Goal: Information Seeking & Learning: Learn about a topic

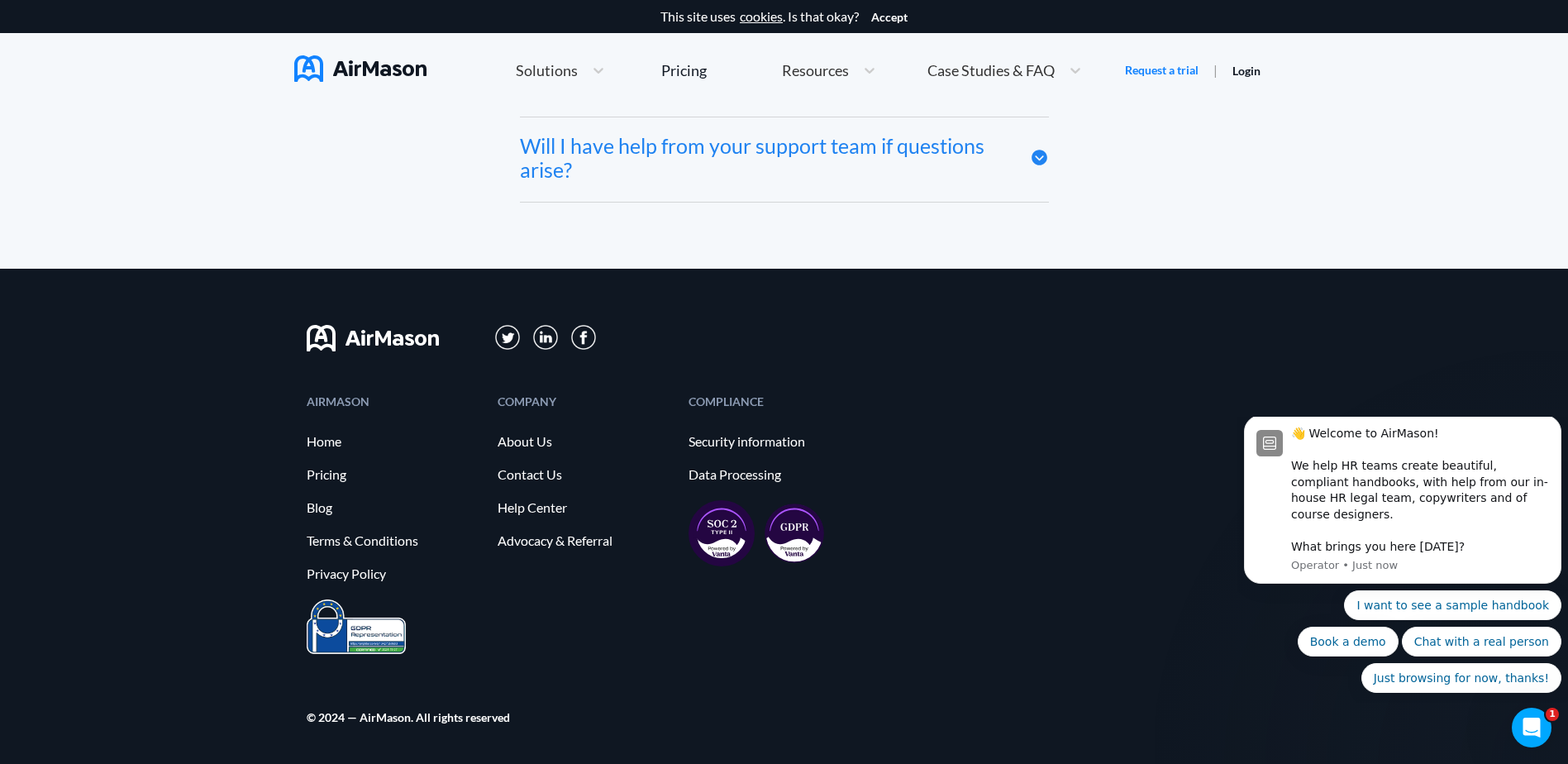
click at [508, 337] on img at bounding box center [507, 337] width 26 height 26
click at [580, 340] on img at bounding box center [584, 337] width 25 height 25
click at [516, 440] on link "About Us" at bounding box center [585, 442] width 174 height 15
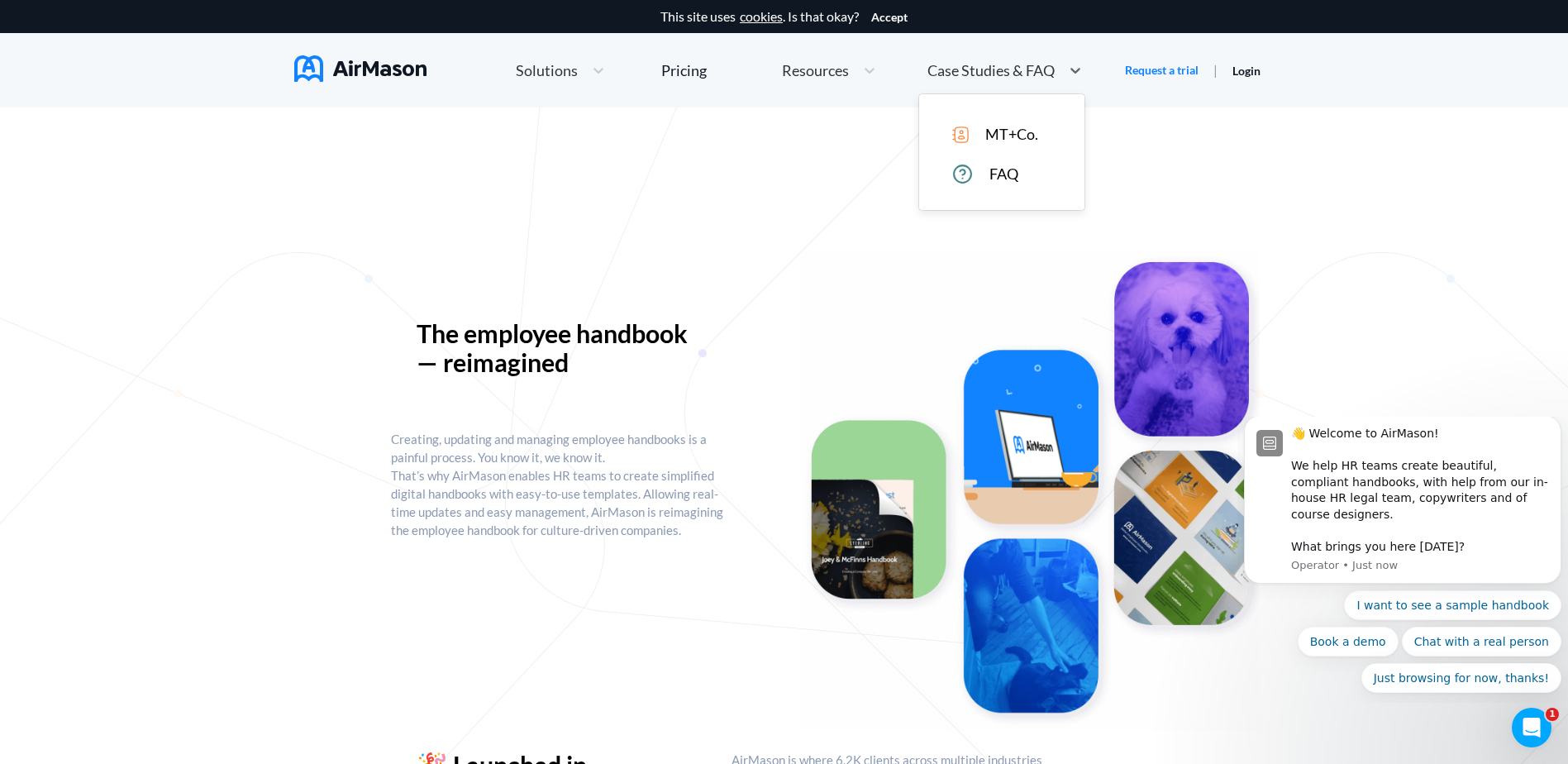
click at [998, 70] on span "Case Studies & FAQ" at bounding box center [991, 70] width 128 height 15
click at [845, 82] on div "Resources" at bounding box center [829, 70] width 110 height 35
click at [697, 66] on div "Pricing" at bounding box center [685, 70] width 46 height 15
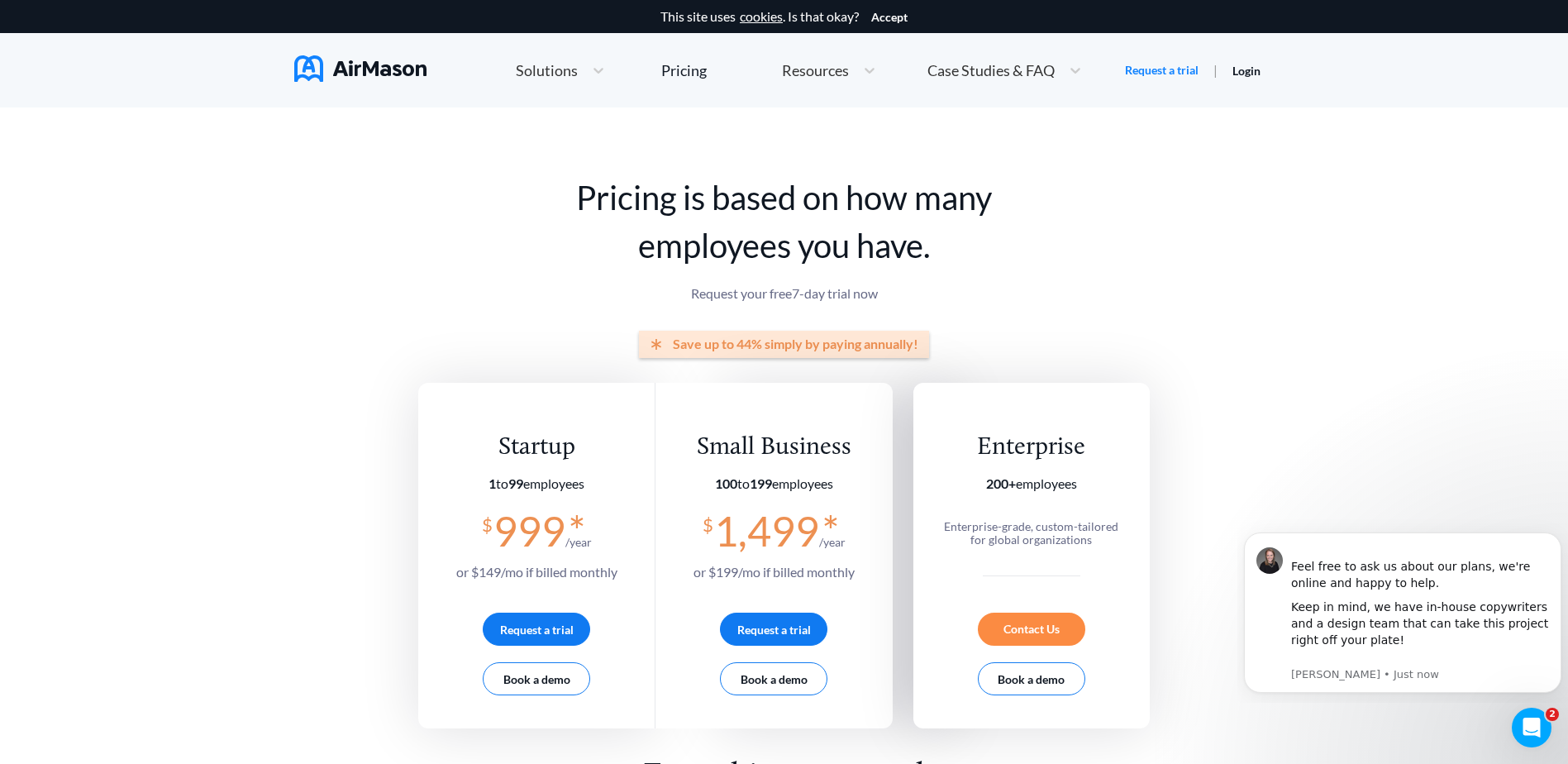
click at [432, 66] on nav "Home Employee Handbook Builder Automated Policy Updates Solutions Pricing About…" at bounding box center [784, 70] width 980 height 74
click at [393, 74] on img at bounding box center [360, 69] width 132 height 27
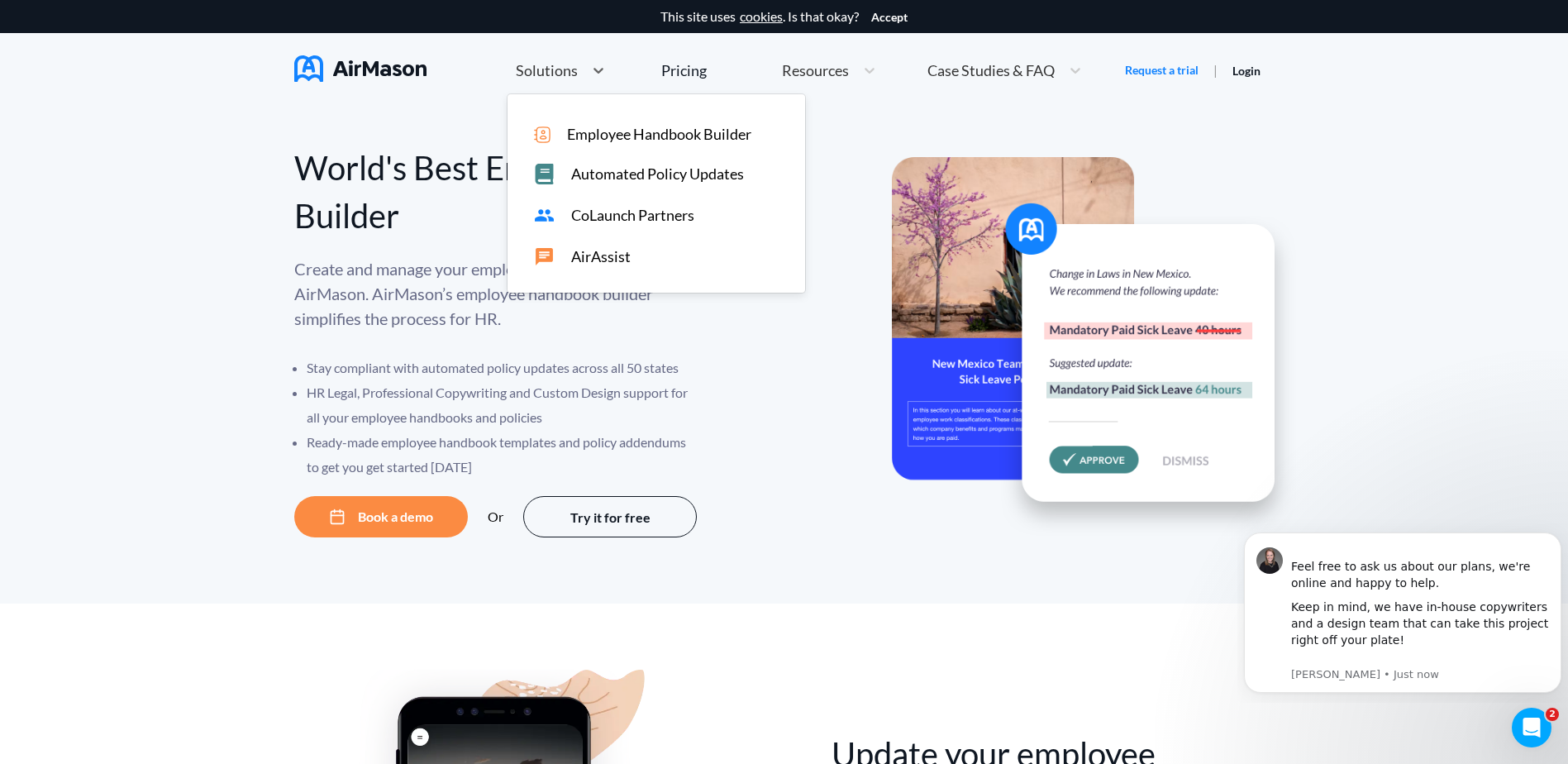
click at [575, 81] on div "Solutions" at bounding box center [560, 70] width 106 height 35
click at [609, 257] on span "AirAssist" at bounding box center [601, 256] width 60 height 17
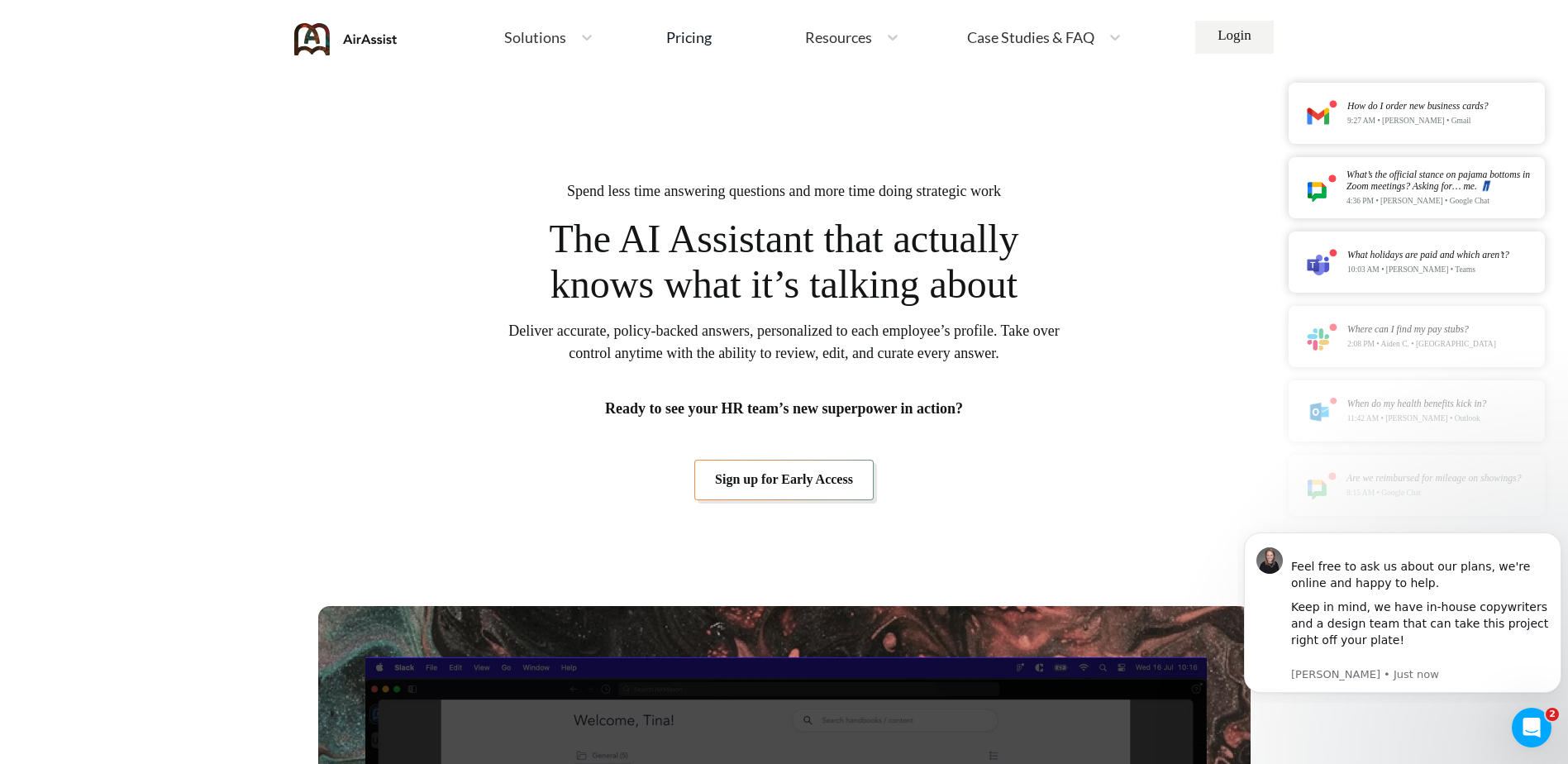
click at [1098, 36] on div "Case Studies & FAQ" at bounding box center [1029, 38] width 141 height 21
